Goal: Find specific page/section: Find specific page/section

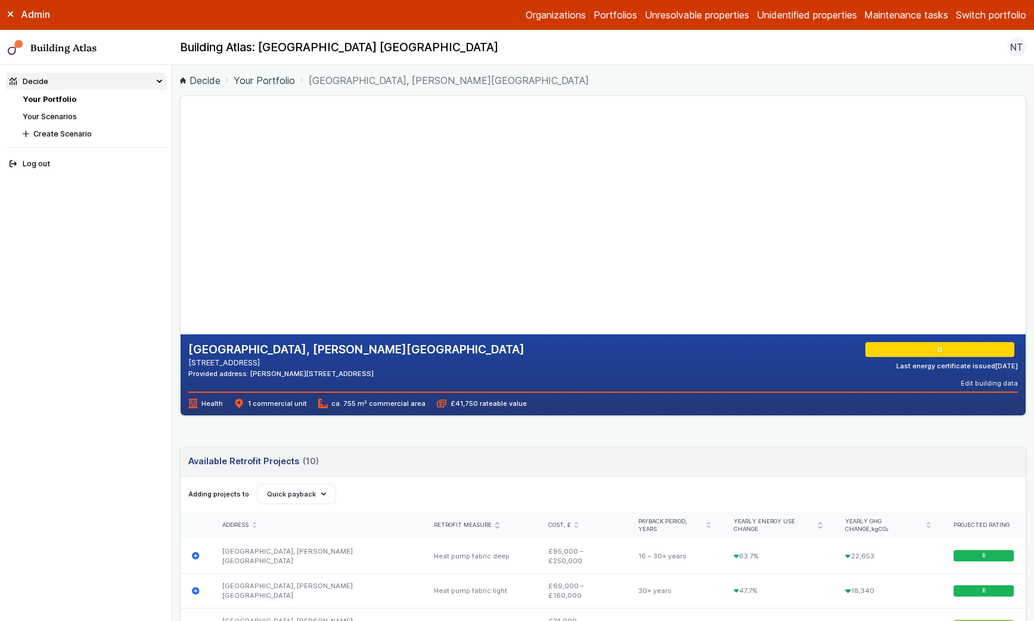
click at [35, 119] on link "Your Scenarios" at bounding box center [50, 116] width 54 height 9
click at [44, 114] on link "Your Scenarios" at bounding box center [50, 116] width 54 height 9
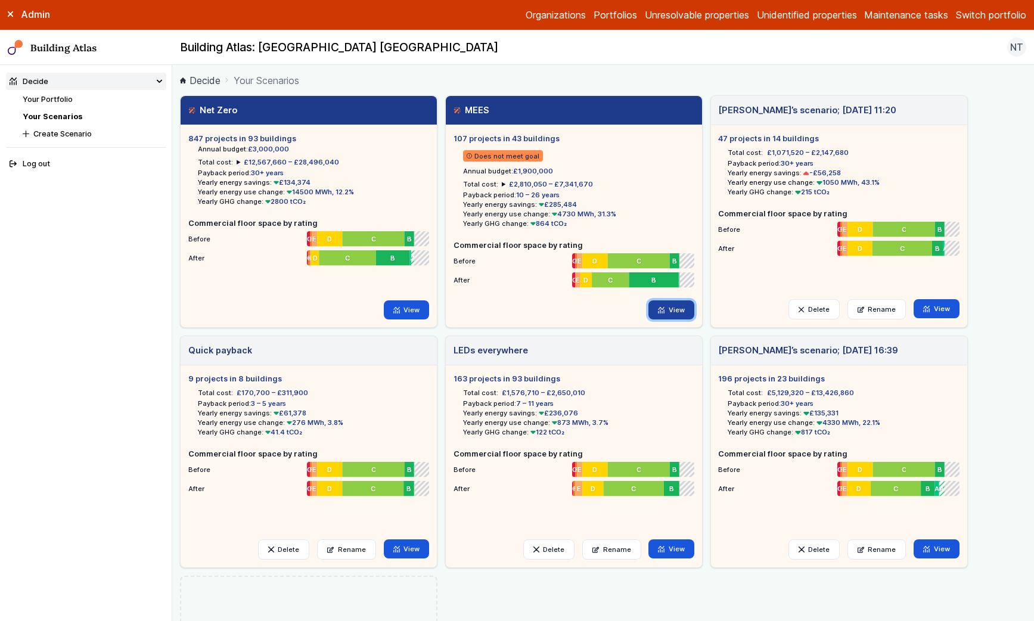
click at [654, 311] on link "View" at bounding box center [671, 309] width 46 height 19
click at [417, 308] on link "View" at bounding box center [407, 309] width 46 height 19
